Goal: Task Accomplishment & Management: Complete application form

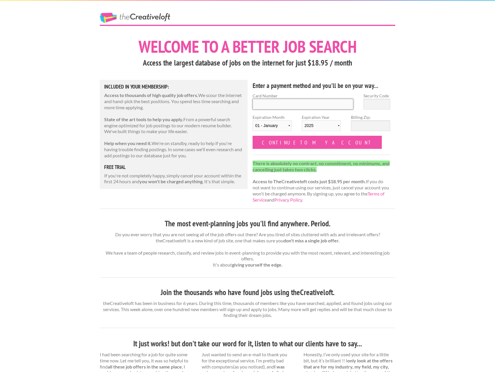
click at [305, 102] on input "Card Number" at bounding box center [303, 104] width 101 height 11
click at [456, 93] on div "The Creative Loft Welcome to a better job search Access the largest database of…" at bounding box center [247, 303] width 495 height 607
click at [323, 103] on input "Card Number" at bounding box center [303, 104] width 101 height 11
type input "[CREDIT_CARD_NUMBER]"
select select "04"
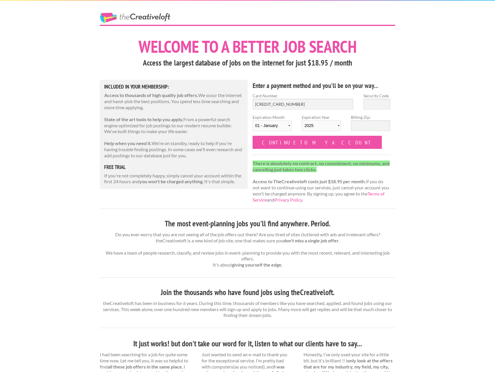
select select "2029"
click at [365, 108] on input "Security Code" at bounding box center [377, 104] width 27 height 11
type input "452"
type input "37209"
click at [305, 143] on input "Continue to my account" at bounding box center [317, 142] width 129 height 13
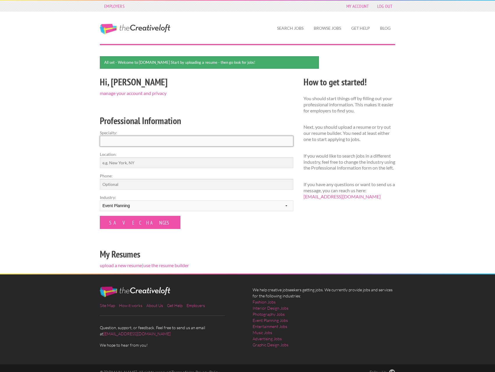
click at [206, 141] on input "Specialty:" at bounding box center [197, 141] width 194 height 11
click at [201, 206] on select "--------- Fashion Interior Design Photography Event Planning Entertainment Musi…" at bounding box center [197, 205] width 194 height 11
click at [169, 151] on label "Location:" at bounding box center [197, 154] width 194 height 6
click at [169, 157] on input "Location:" at bounding box center [197, 162] width 194 height 11
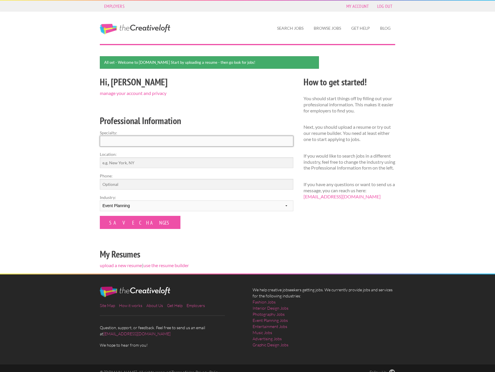
click at [166, 143] on input "Specialty:" at bounding box center [197, 141] width 194 height 11
click at [162, 160] on input "Location:" at bounding box center [197, 162] width 194 height 11
type input "N"
click at [124, 223] on input "Save Changes" at bounding box center [140, 222] width 81 height 13
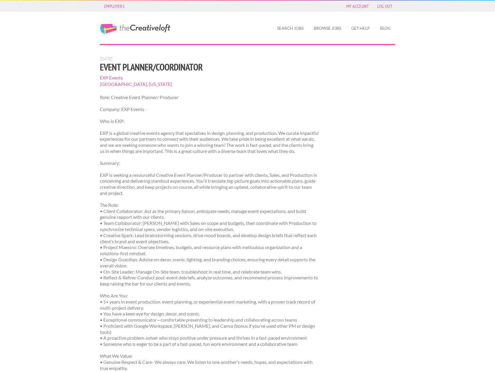
scroll to position [29, 0]
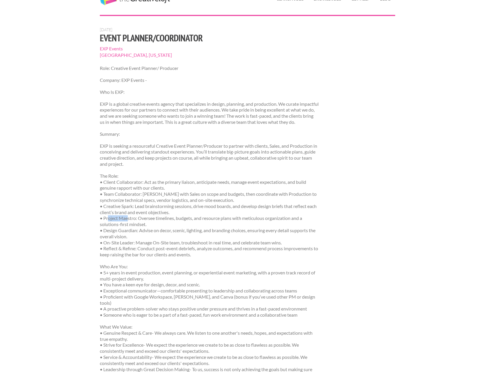
drag, startPoint x: 108, startPoint y: 224, endPoint x: 129, endPoint y: 226, distance: 21.1
click at [129, 226] on p "The Role: • Client Collaborator: Act as the primary liaison, anticipate needs, …" at bounding box center [209, 215] width 219 height 85
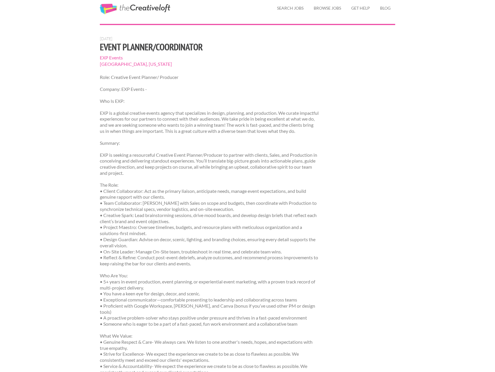
scroll to position [0, 0]
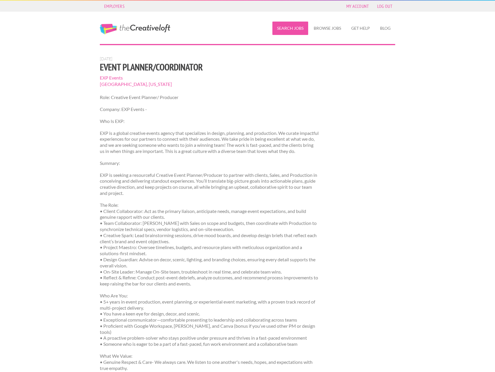
click at [304, 29] on link "Search Jobs" at bounding box center [291, 28] width 36 height 13
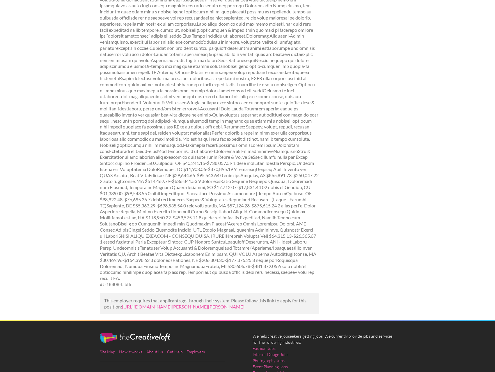
scroll to position [89, 0]
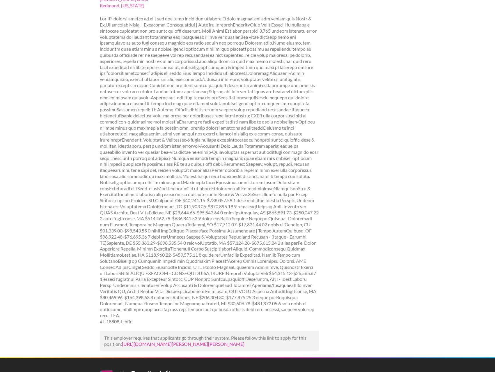
click at [189, 341] on link "[URL][DOMAIN_NAME][PERSON_NAME][PERSON_NAME]" at bounding box center [183, 344] width 123 height 6
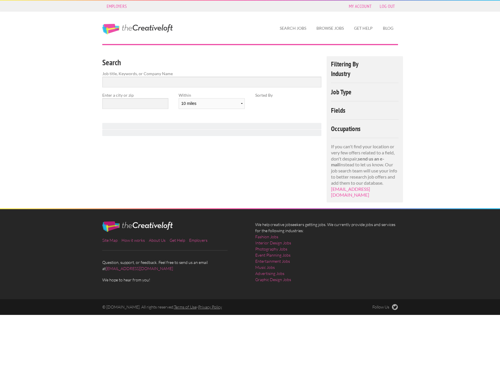
click at [323, 30] on link "Browse Jobs" at bounding box center [330, 28] width 37 height 13
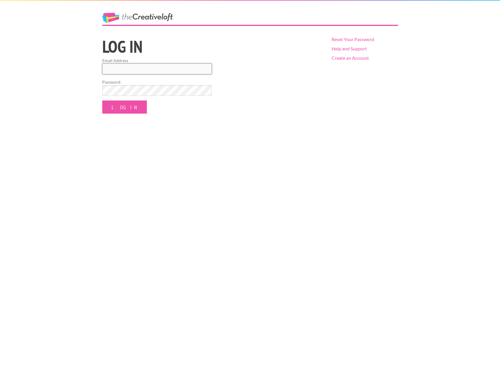
click at [137, 74] on input "Email Address" at bounding box center [157, 68] width 110 height 11
type input "[PERSON_NAME][EMAIL_ADDRESS][PERSON_NAME][DOMAIN_NAME]"
click at [124, 114] on div "The Creative Loft Log in Email Address [PERSON_NAME][EMAIL_ADDRESS][PERSON_NAME…" at bounding box center [250, 186] width 500 height 372
click at [123, 108] on input "Log In" at bounding box center [124, 106] width 45 height 13
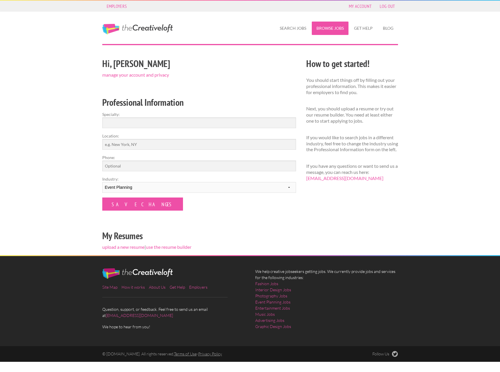
click at [332, 26] on link "Browse Jobs" at bounding box center [330, 28] width 37 height 13
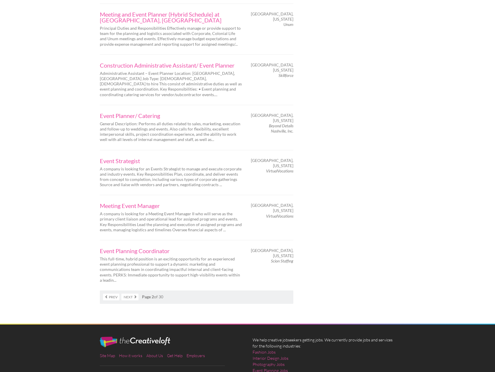
scroll to position [868, 0]
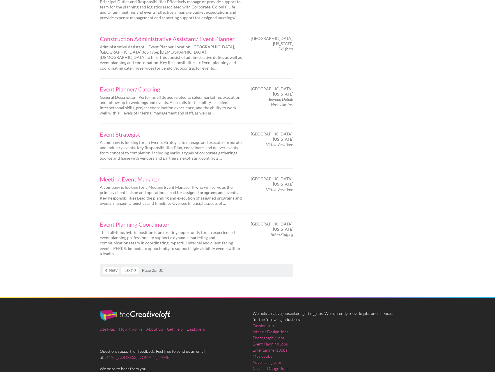
click at [135, 267] on link "Next" at bounding box center [129, 270] width 17 height 7
